Goal: Entertainment & Leisure: Consume media (video, audio)

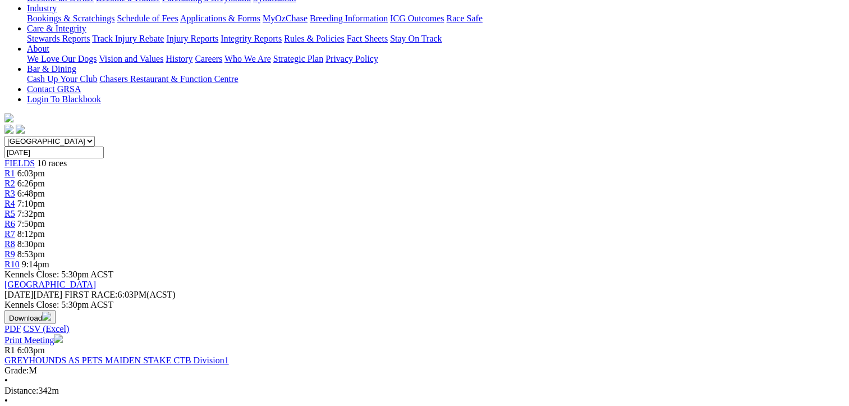
scroll to position [337, 0]
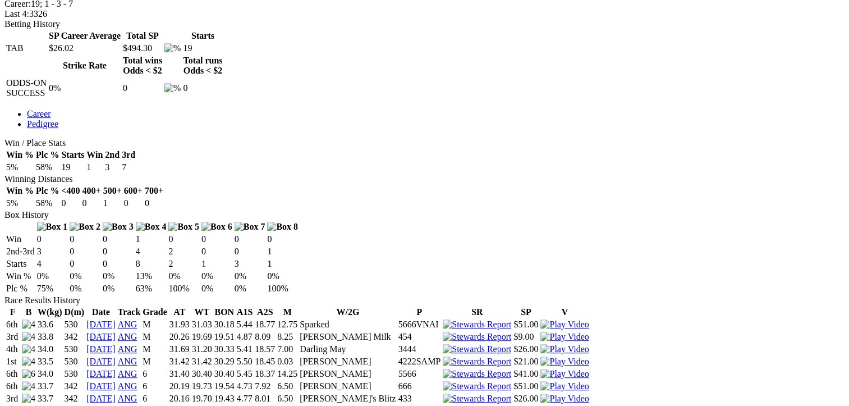
scroll to position [505, 0]
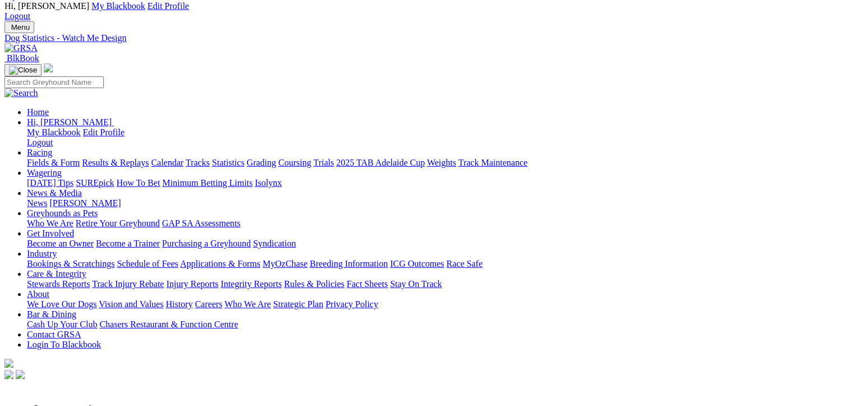
scroll to position [0, 0]
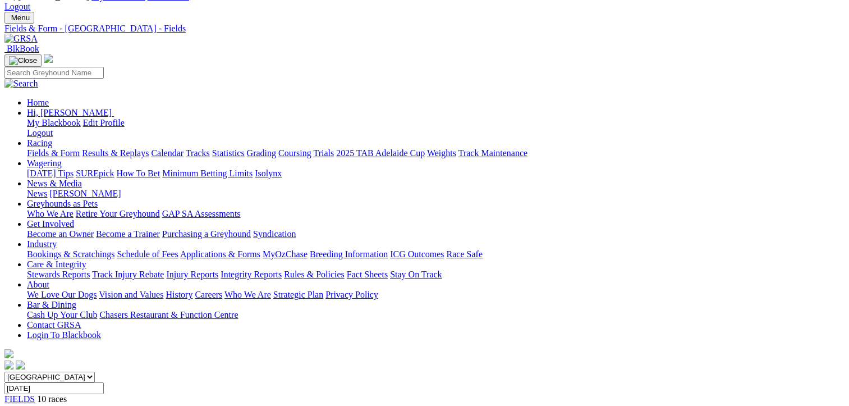
scroll to position [112, 0]
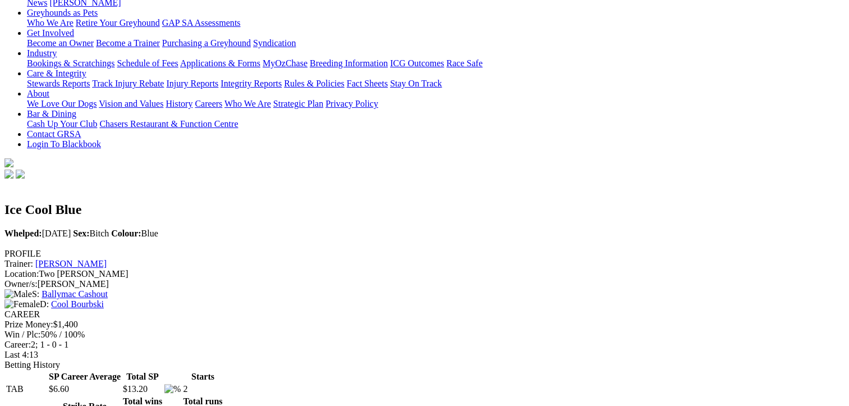
scroll to position [337, 0]
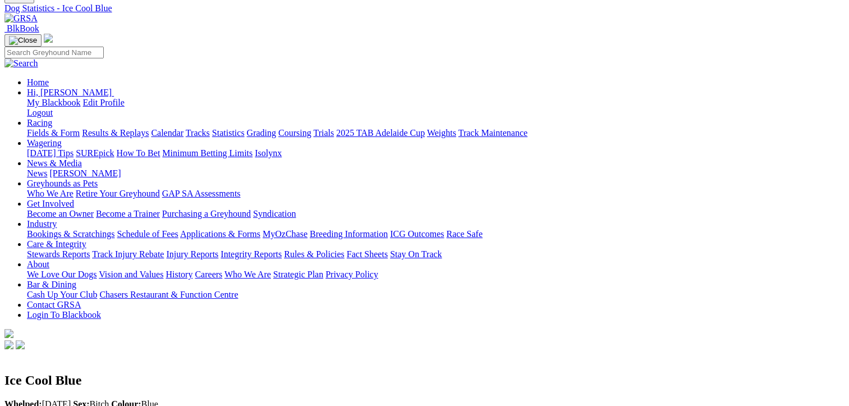
scroll to position [0, 0]
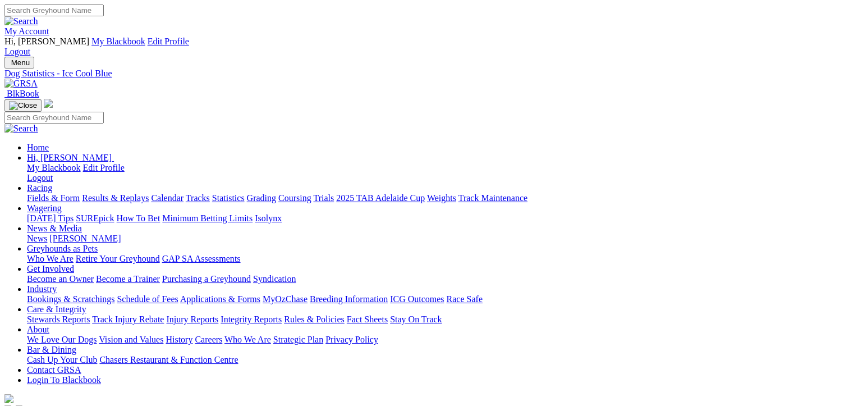
click at [141, 193] on link "Results & Replays" at bounding box center [115, 198] width 67 height 10
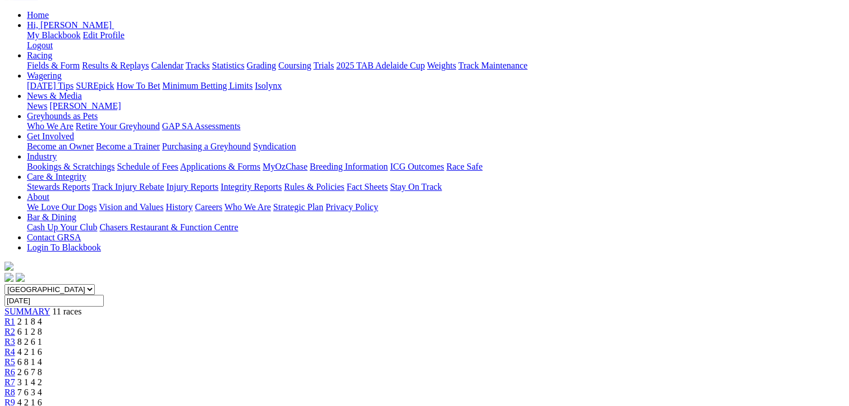
scroll to position [168, 0]
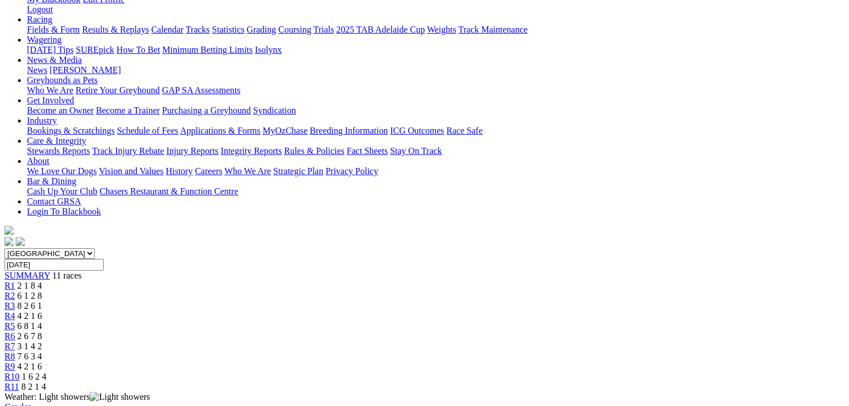
click at [574, 351] on div "R8 7 6 3 4" at bounding box center [424, 356] width 840 height 10
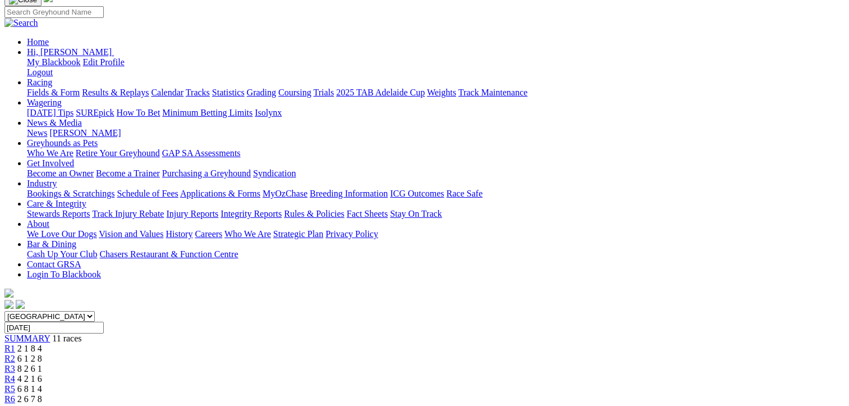
scroll to position [106, 0]
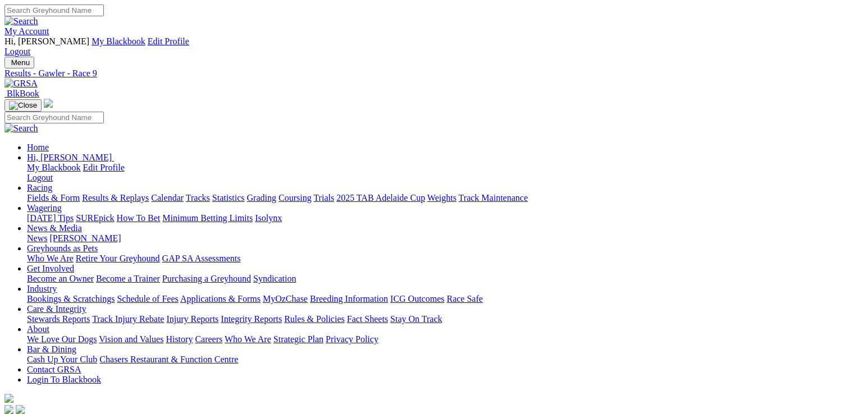
drag, startPoint x: 548, startPoint y: 35, endPoint x: 554, endPoint y: 37, distance: 5.9
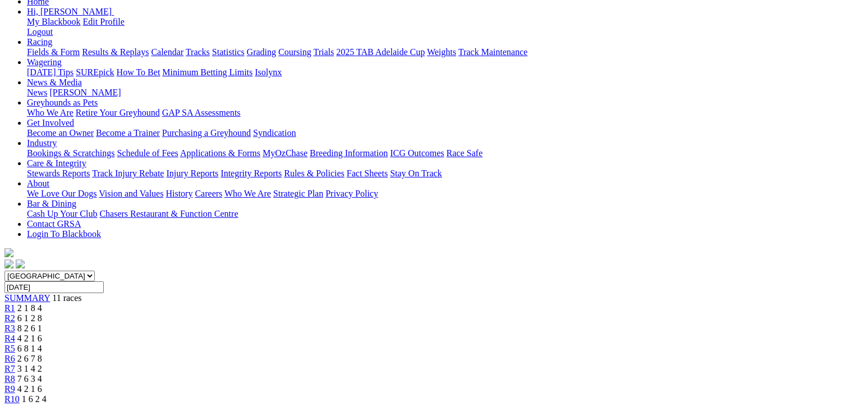
scroll to position [168, 0]
